Goal: Check status: Check status

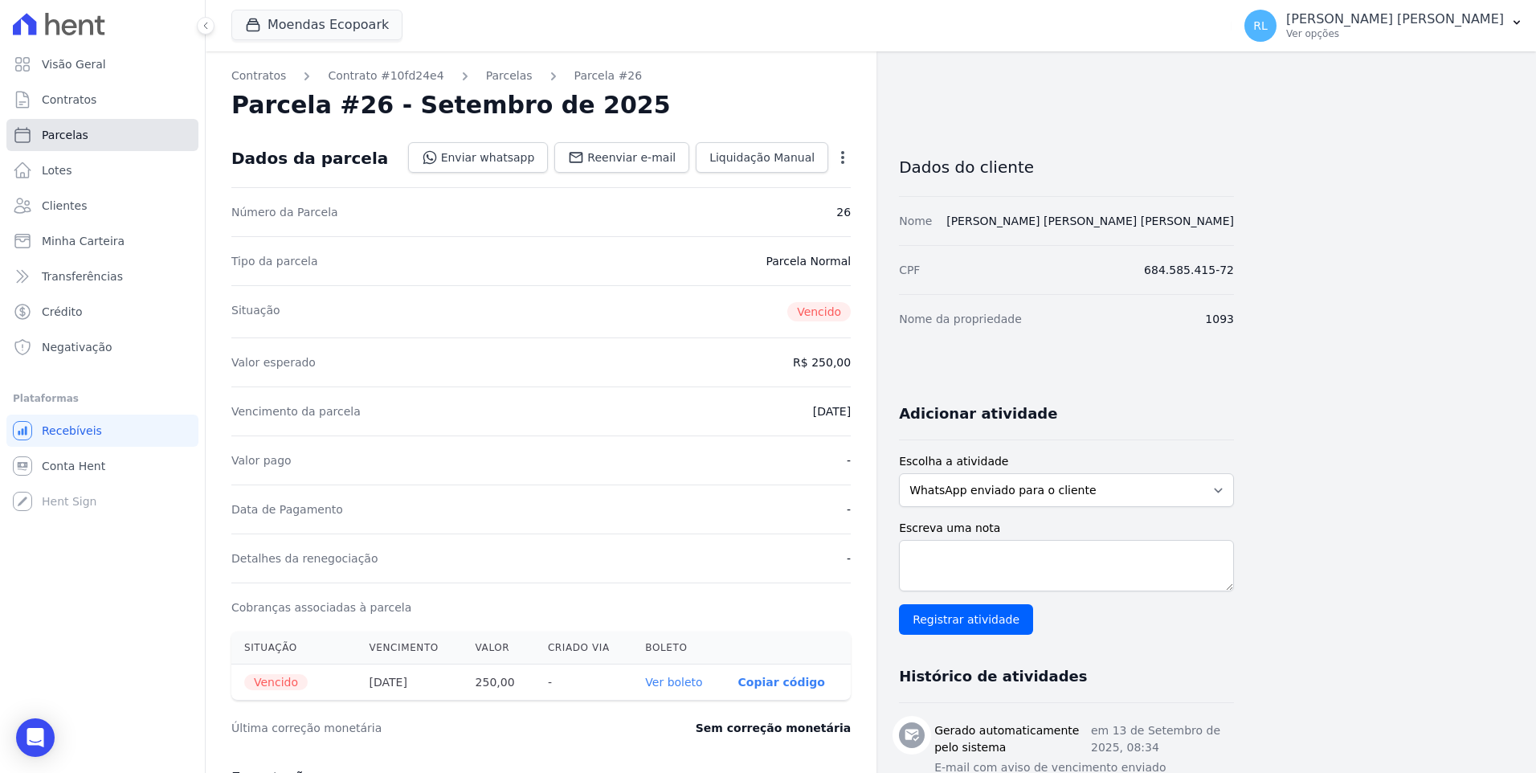
click at [88, 130] on link "Parcelas" at bounding box center [102, 135] width 192 height 32
select select
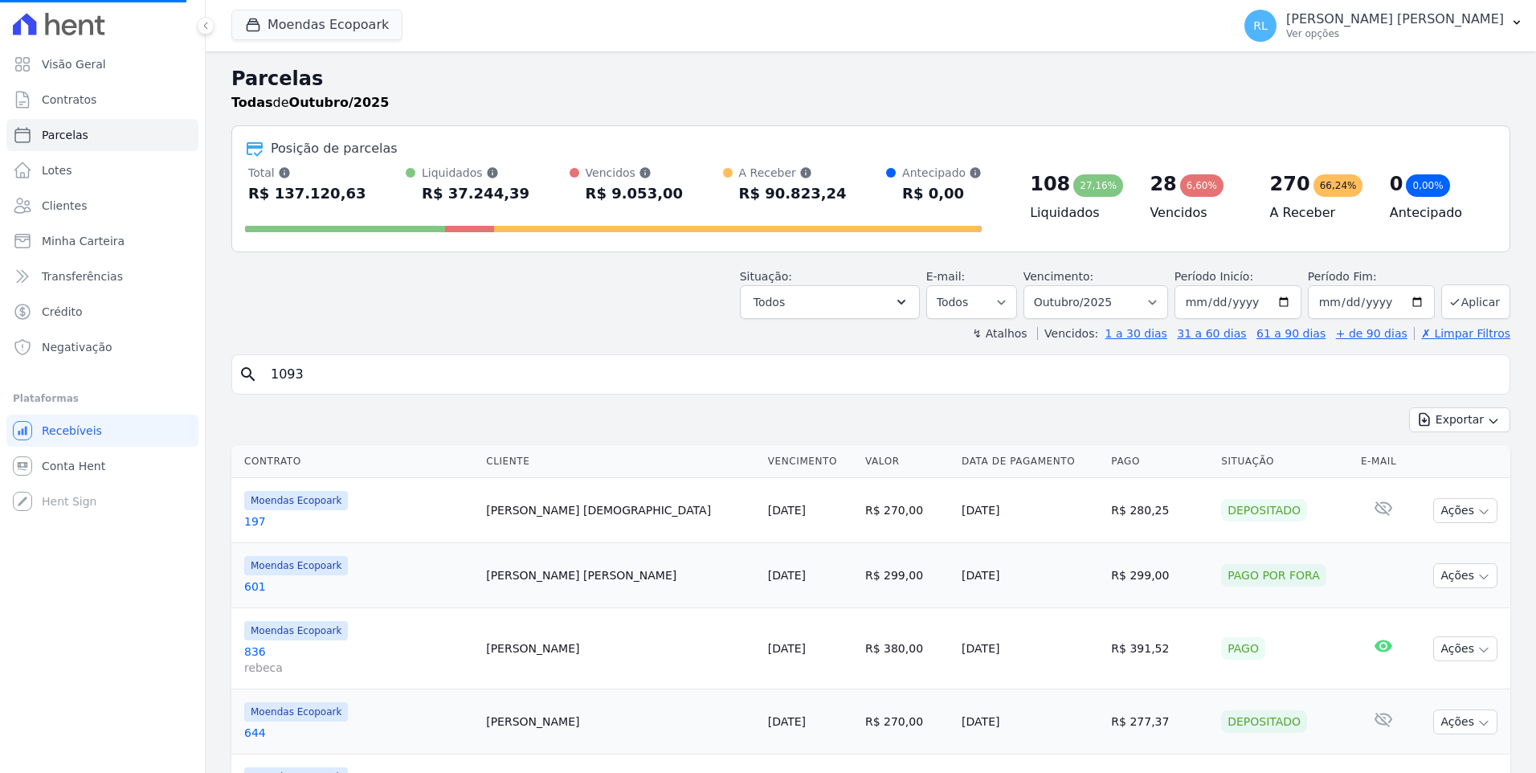
drag, startPoint x: 364, startPoint y: 379, endPoint x: 260, endPoint y: 365, distance: 104.6
click at [260, 365] on div "search 1093" at bounding box center [870, 374] width 1279 height 40
select select
click at [335, 378] on input "search" at bounding box center [882, 374] width 1242 height 32
type input "736"
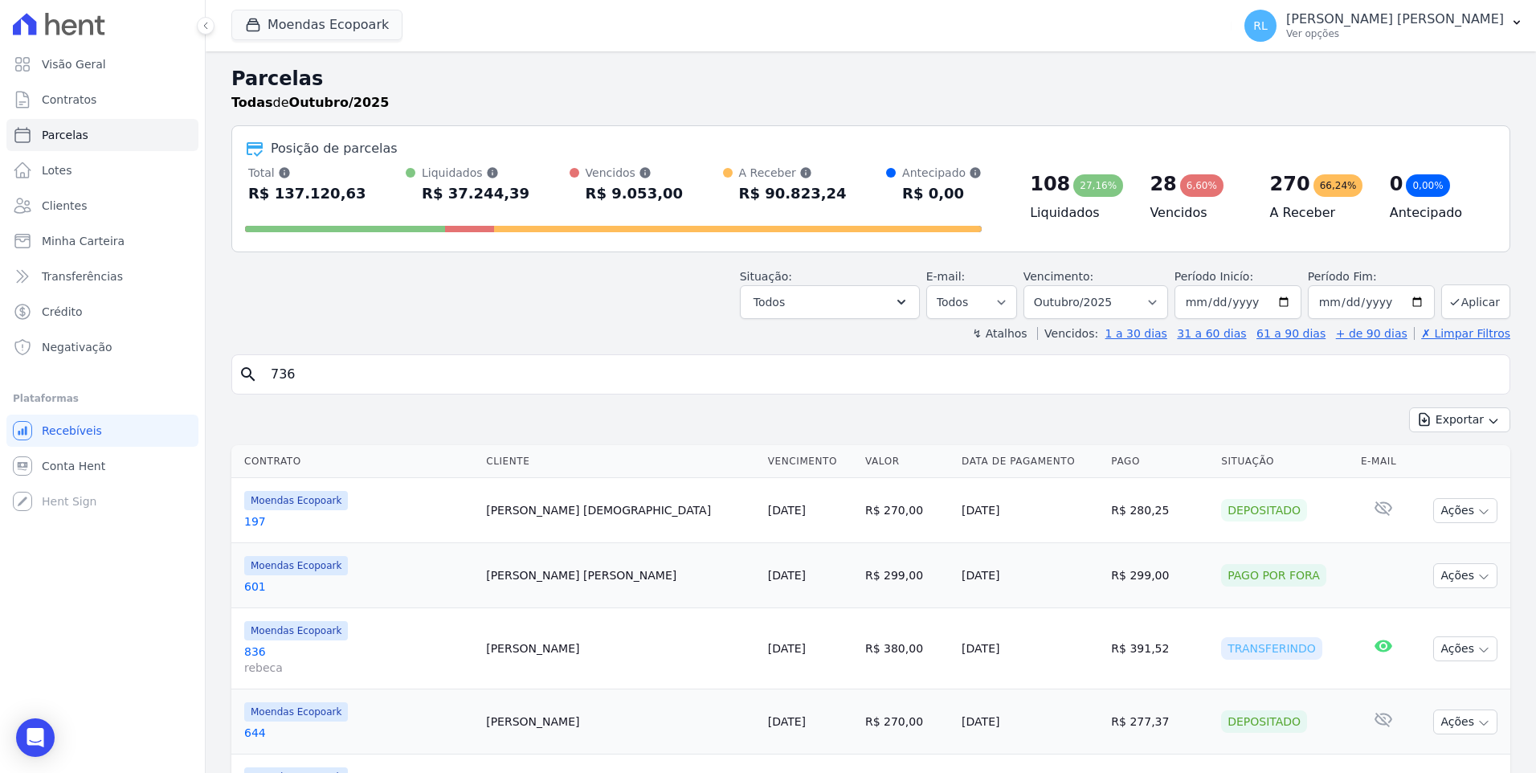
select select
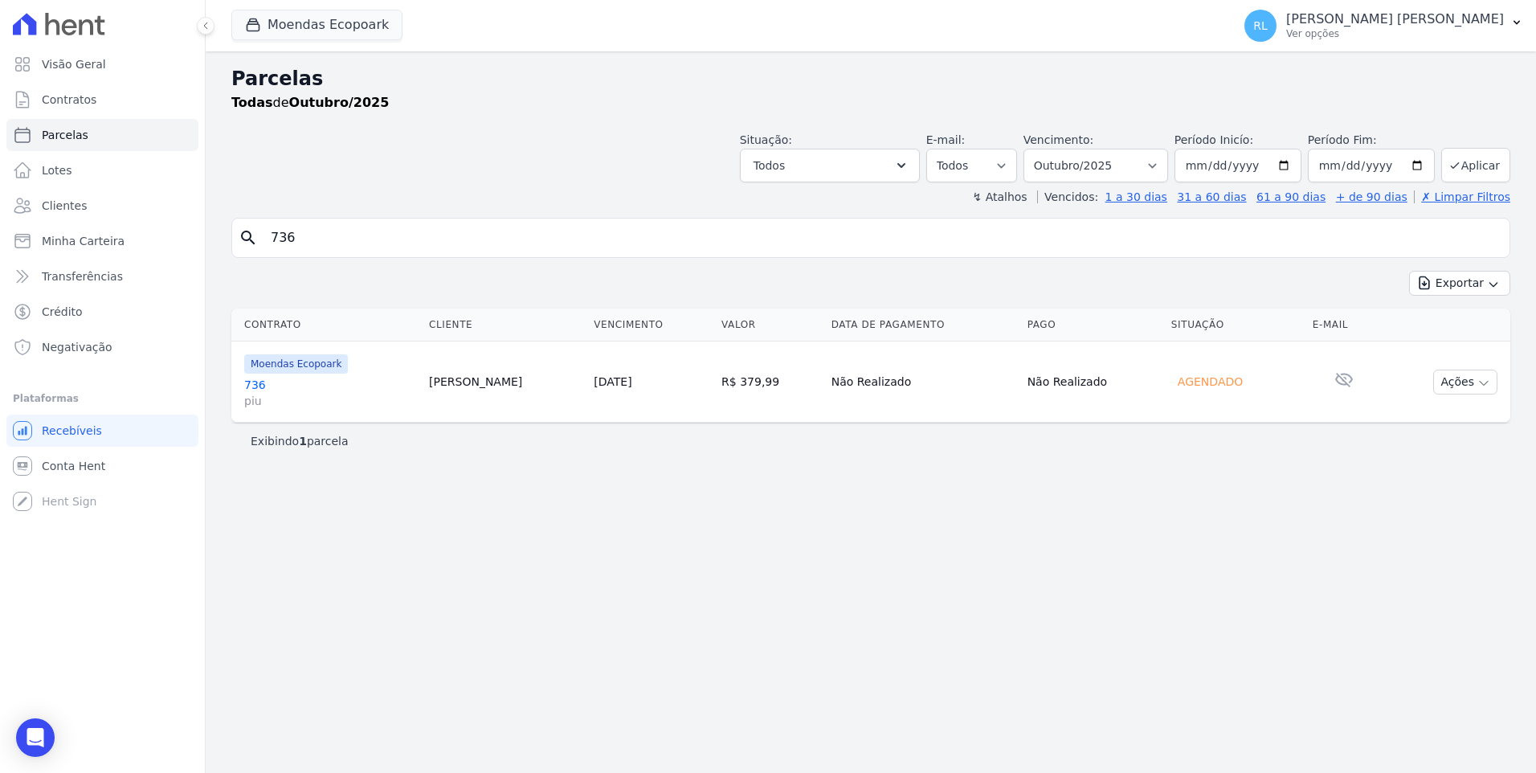
click at [276, 380] on link "736 piu" at bounding box center [330, 393] width 172 height 32
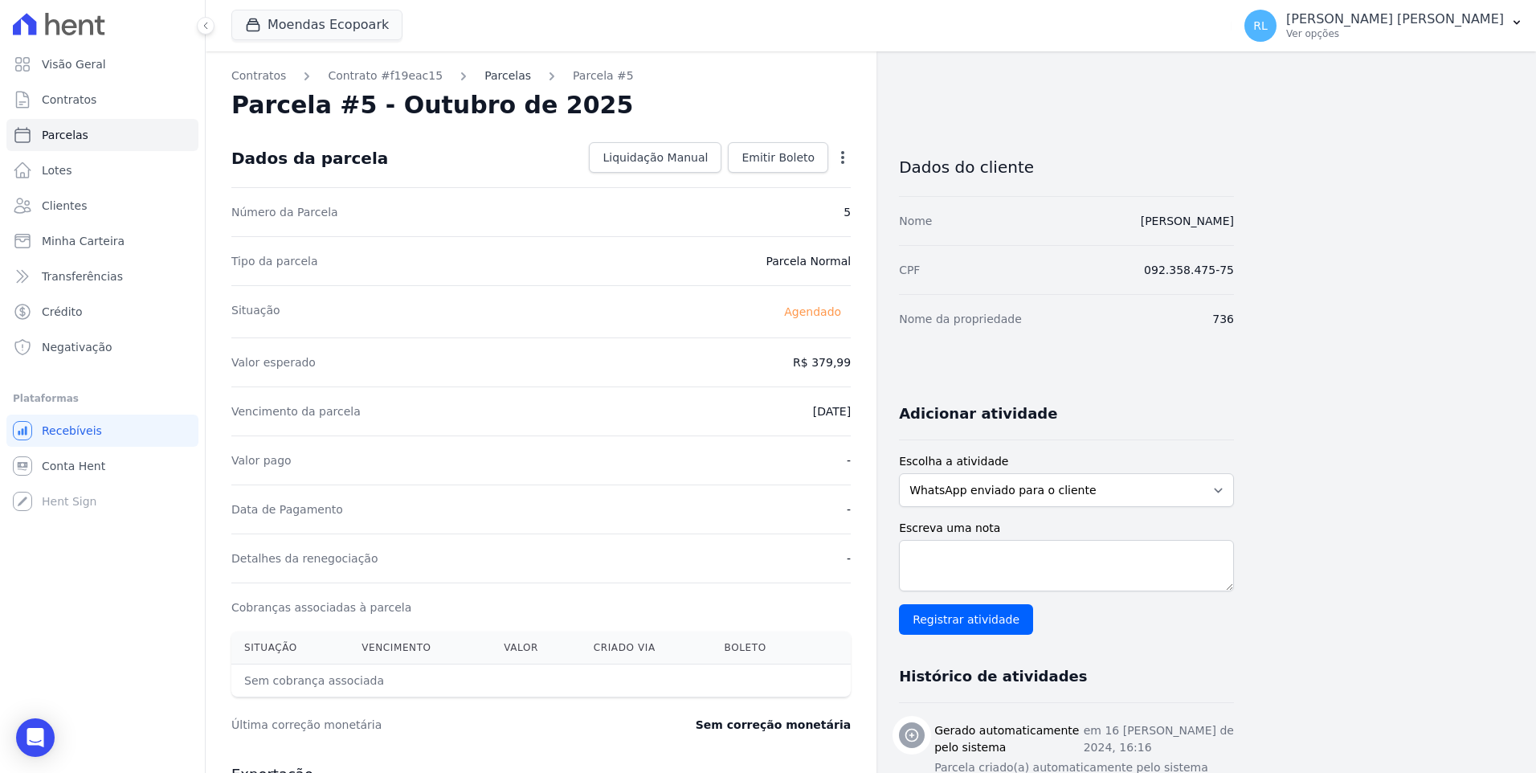
click at [488, 80] on link "Parcelas" at bounding box center [507, 75] width 47 height 17
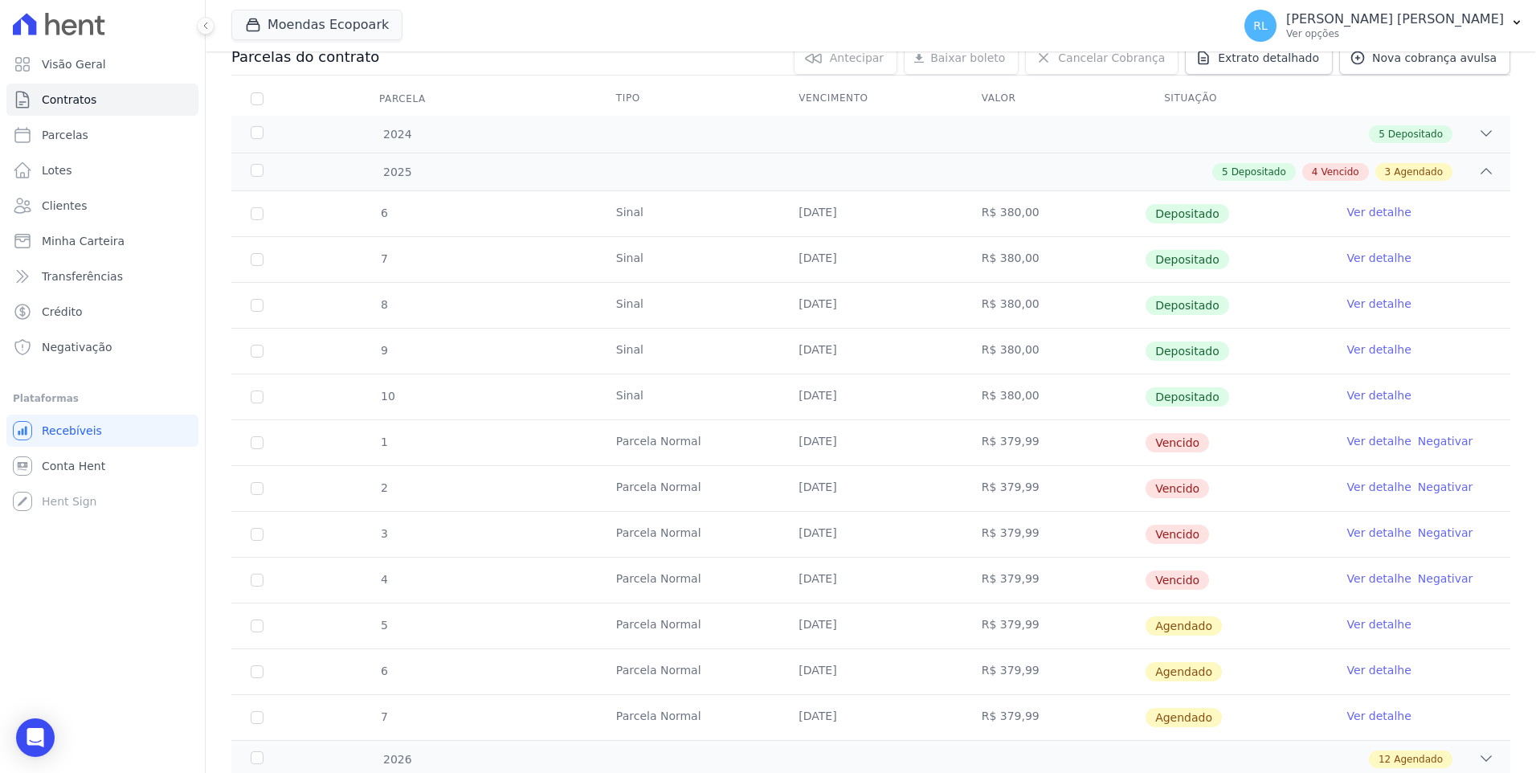
scroll to position [241, 0]
